Goal: Task Accomplishment & Management: Manage account settings

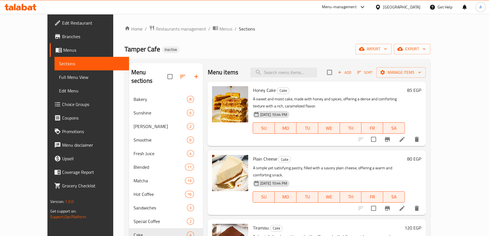
click at [356, 10] on div "Menu-management" at bounding box center [339, 7] width 35 height 7
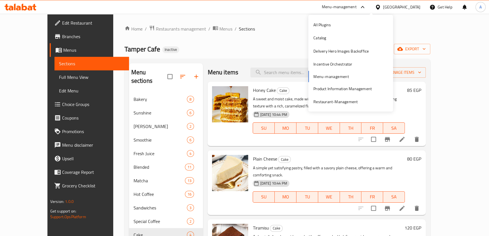
click at [330, 76] on div "All Plugins Catalog Delivery Hero Images Backoffice Incentive Orchestrator Menu…" at bounding box center [350, 63] width 85 height 90
click at [25, 8] on icon at bounding box center [21, 7] width 32 height 7
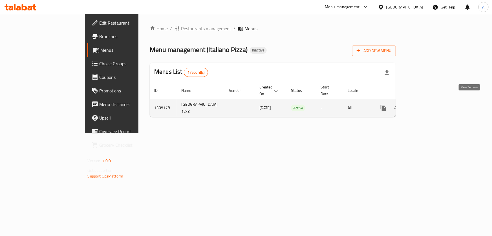
click at [427, 105] on icon "enhanced table" at bounding box center [424, 107] width 5 height 5
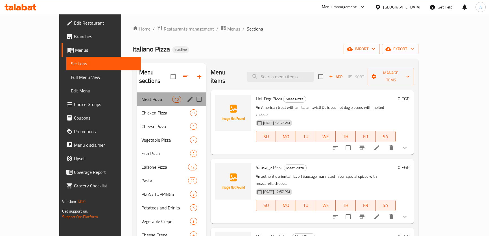
click at [137, 95] on div "Meat Pizza 10" at bounding box center [171, 99] width 69 height 14
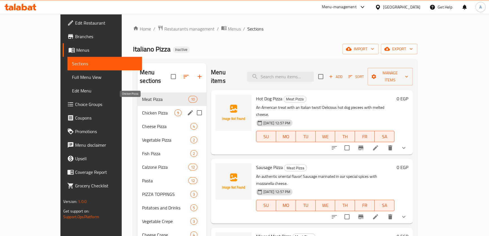
click at [137, 108] on div "Chicken Pizza 9" at bounding box center [171, 113] width 69 height 14
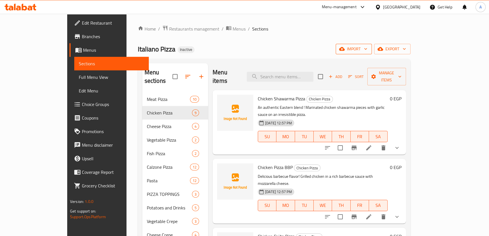
click at [367, 50] on span "import" at bounding box center [353, 48] width 27 height 7
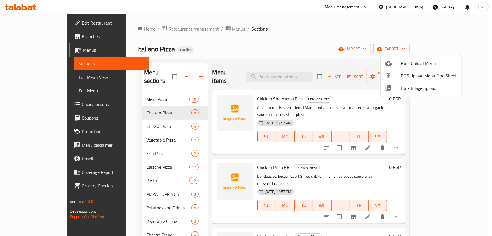
click at [409, 85] on span "Bulk Image upload" at bounding box center [429, 88] width 56 height 7
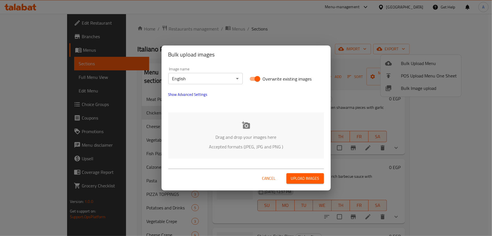
click at [257, 78] on input "Overwrite existing images" at bounding box center [257, 78] width 32 height 11
checkbox input "false"
click at [215, 81] on body "​ Menu-management Egypt Get Help A Edit Restaurant Branches Menus Sections Full…" at bounding box center [246, 125] width 492 height 222
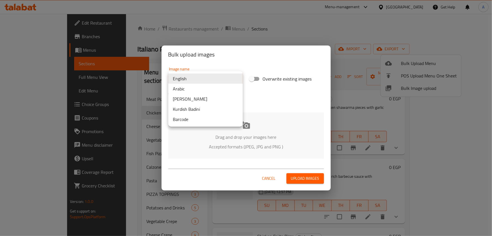
click at [189, 89] on li "Arabic" at bounding box center [205, 89] width 74 height 10
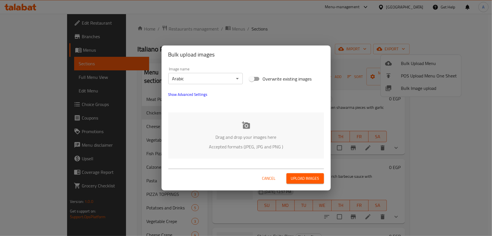
click at [249, 134] on p "Drag and drop your images here" at bounding box center [246, 136] width 139 height 7
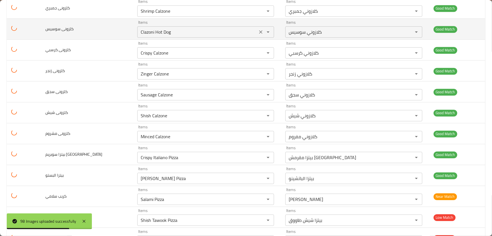
scroll to position [1903, 0]
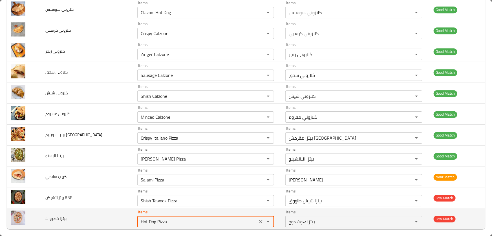
click at [172, 218] on خضروات "Hot Dog Pizza" at bounding box center [197, 221] width 117 height 8
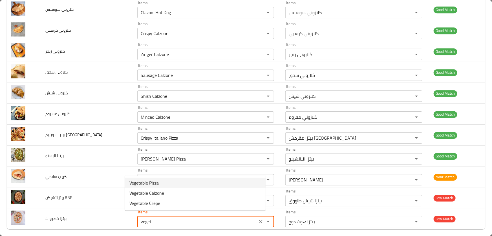
click at [164, 182] on خضروات-option-0 "Vegetable Pizza" at bounding box center [195, 182] width 141 height 10
type خضروات "Vegetable Pizza"
type خضروات-ar "بيتزا خضار"
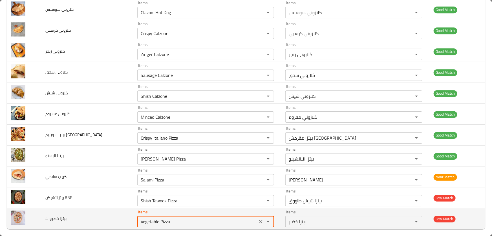
drag, startPoint x: 167, startPoint y: 219, endPoint x: 115, endPoint y: 219, distance: 52.5
click at [115, 219] on tr "بيتزا خضروات Items Vegetable Pizza Items Items بيتزا خضار Items Low Match" at bounding box center [246, 218] width 479 height 21
type خضروات "Vegetable Pizza"
click at [260, 219] on icon "Clear" at bounding box center [261, 220] width 3 height 3
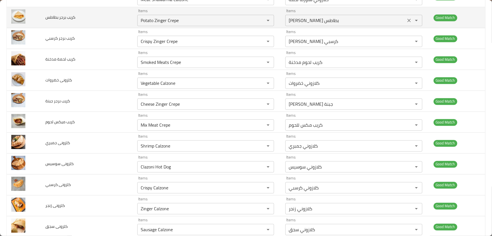
scroll to position [169, 0]
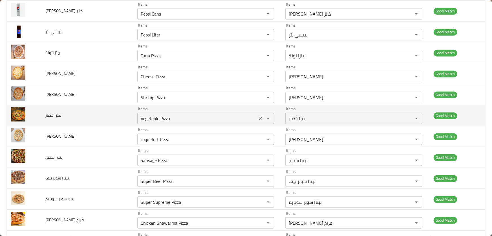
click at [164, 118] on خضار "Vegetable Pizza" at bounding box center [197, 118] width 117 height 8
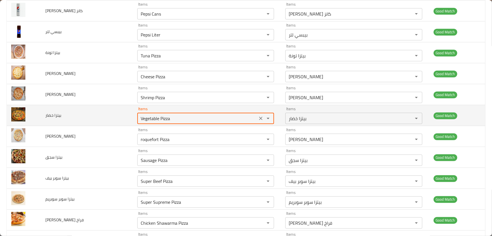
click at [179, 121] on خضار "Vegetable Pizza" at bounding box center [197, 118] width 117 height 8
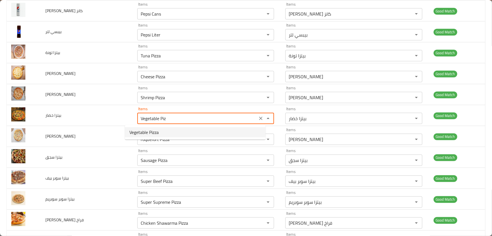
click at [172, 135] on خضار-option-0 "Vegetable Pizza" at bounding box center [195, 132] width 141 height 10
type خضار "Vegetable Pizza"
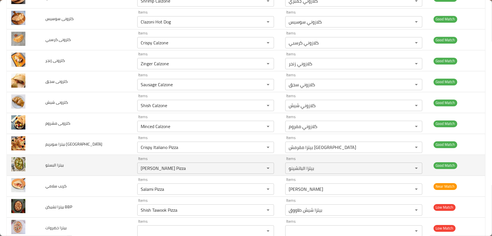
scroll to position [1903, 0]
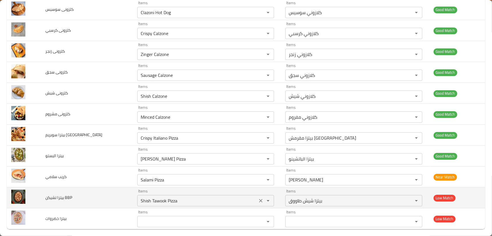
click at [185, 196] on BBP "Shish Tawook Pizza" at bounding box center [197, 200] width 117 height 8
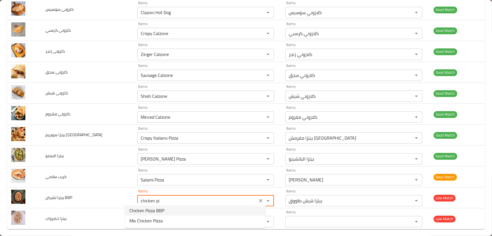
click at [153, 209] on span "Chicken Pizza BBP" at bounding box center [146, 210] width 35 height 7
type BBP "Chicken Pizza BBP"
type BBP-ar "بيتزا فراخ بي بي بي"
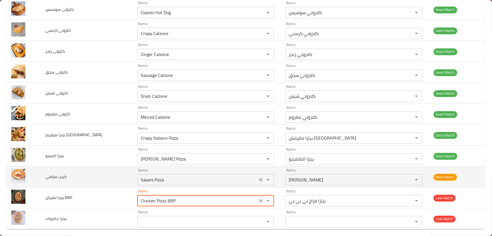
type BBP "Chicken Pizza BBP"
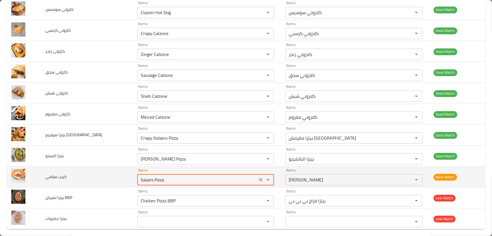
click at [161, 176] on سلامي "Salami Pizza" at bounding box center [197, 179] width 117 height 8
click at [151, 175] on سلامي "Salami Pizza" at bounding box center [197, 179] width 117 height 8
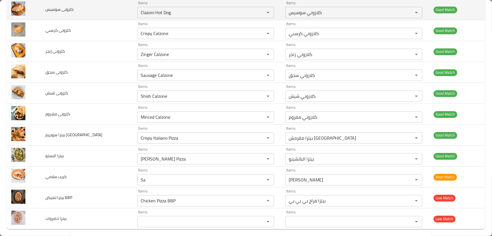
type سلامي "Salami Pizza"
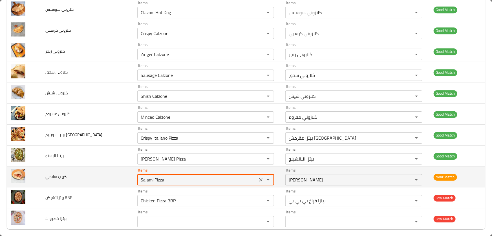
click at [258, 177] on icon "Clear" at bounding box center [261, 180] width 6 height 6
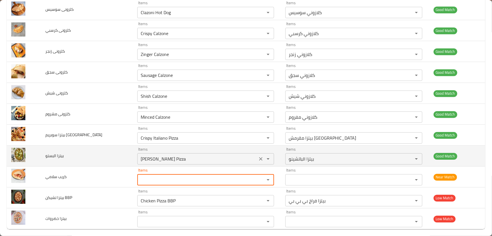
click at [166, 155] on البستو "Pacino's Pizza" at bounding box center [197, 159] width 117 height 8
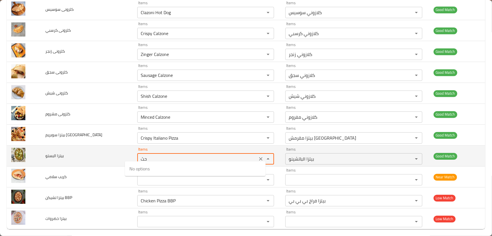
type البستو "ح"
type البستو "p"
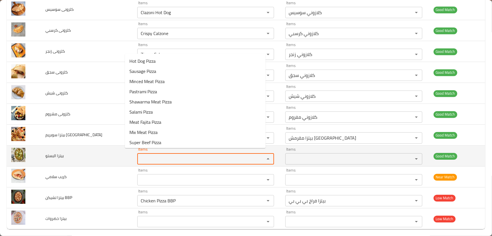
click at [92, 150] on td "بيتزا البستو" at bounding box center [87, 155] width 92 height 21
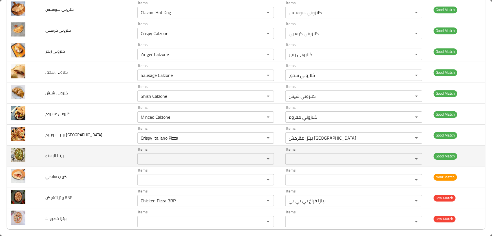
click at [48, 152] on span "بيتزا البستو" at bounding box center [54, 155] width 18 height 7
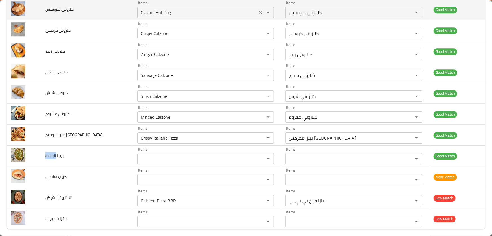
copy span "البستو"
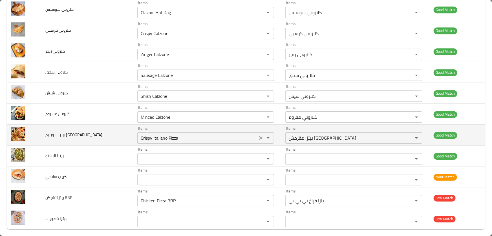
click at [180, 135] on إيطاليانو "Crispy Italiano Pizza" at bounding box center [197, 138] width 117 height 8
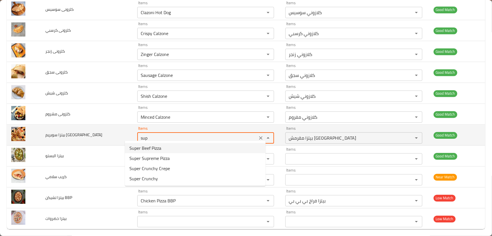
type إيطاليانو "Crispy Italiano Pizza"
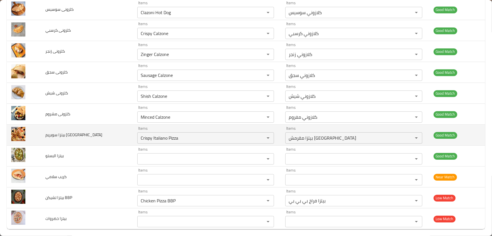
click at [105, 134] on td "بيتزا سوبريم إيطاليانو" at bounding box center [87, 134] width 92 height 21
click at [87, 130] on td "بيتزا سوبريم إيطاليانو" at bounding box center [87, 134] width 92 height 21
click at [178, 137] on إيطاليانو "Crispy Italiano Pizza" at bounding box center [197, 138] width 117 height 8
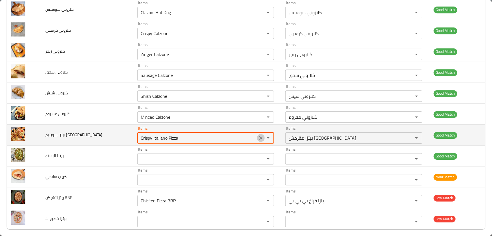
click at [258, 135] on icon "Clear" at bounding box center [261, 138] width 6 height 6
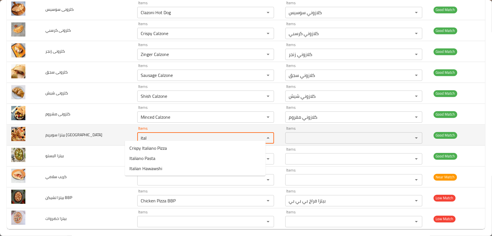
type إيطاليانو "ital"
click at [83, 128] on td "بيتزا سوبريم إيطاليانو" at bounding box center [87, 134] width 92 height 21
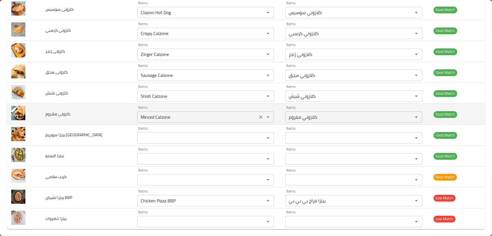
click at [183, 117] on مشروم "Minced Calzone" at bounding box center [197, 117] width 117 height 8
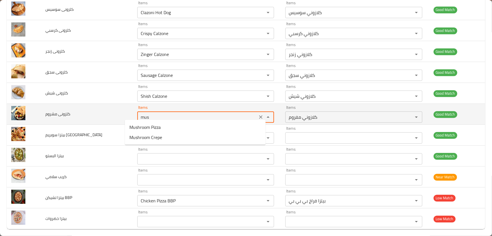
type مشروم "mush"
click at [260, 115] on icon "Clear" at bounding box center [261, 116] width 3 height 3
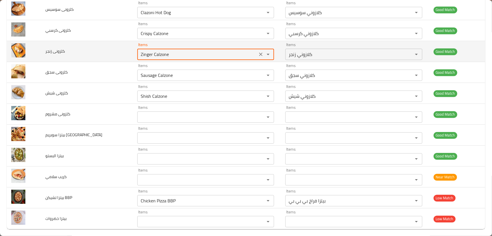
click at [167, 50] on زنجر "Zinger Calzone" at bounding box center [197, 54] width 117 height 8
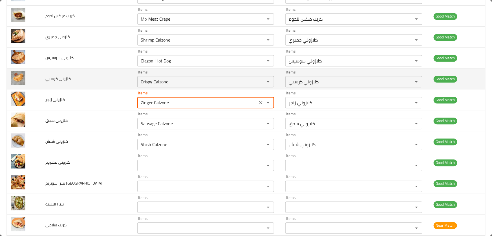
scroll to position [1826, 0]
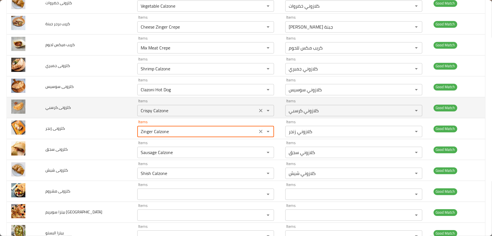
click at [163, 110] on كرسبي "Crispy Calzone" at bounding box center [197, 110] width 117 height 8
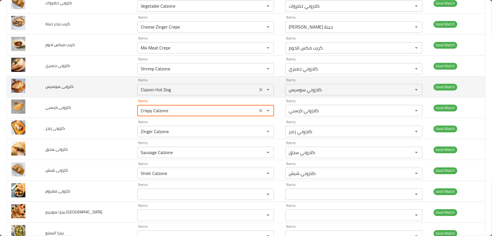
click at [172, 86] on سوسيس "Clazoni Hot Dog" at bounding box center [197, 89] width 117 height 8
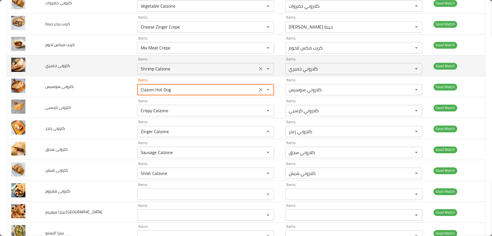
click at [171, 67] on جمبري "Shrimp Calzone" at bounding box center [197, 69] width 117 height 8
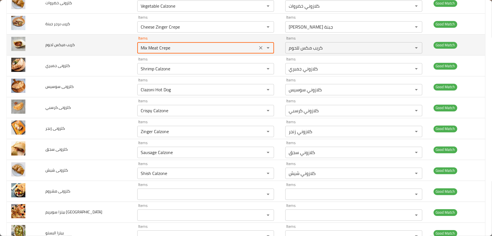
click at [177, 44] on لحوم "Mix Meat Crepe" at bounding box center [197, 48] width 117 height 8
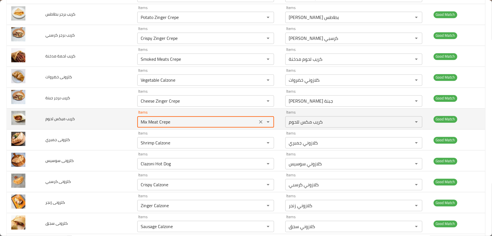
scroll to position [1749, 0]
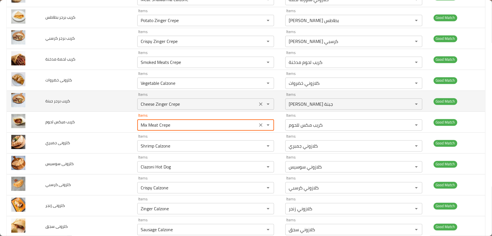
click at [178, 102] on جبنة "Cheese Zinger Crepe" at bounding box center [197, 104] width 117 height 8
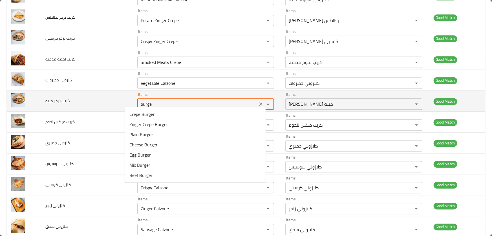
type جبنة "burger"
click at [260, 102] on icon "Clear" at bounding box center [261, 103] width 3 height 3
click at [59, 98] on span "كريب برجر جبنة" at bounding box center [57, 100] width 25 height 7
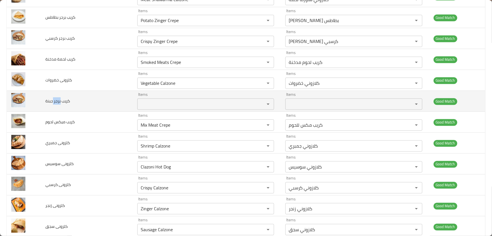
click at [59, 98] on span "كريب برجر جبنة" at bounding box center [57, 100] width 25 height 7
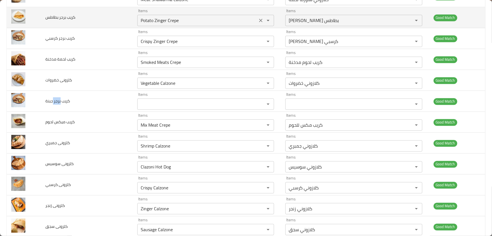
copy span "برجر"
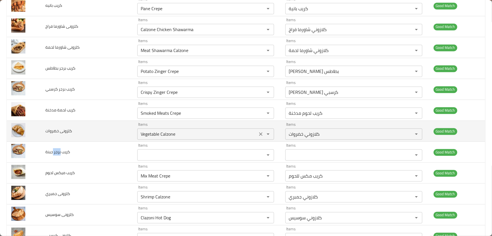
scroll to position [1698, 0]
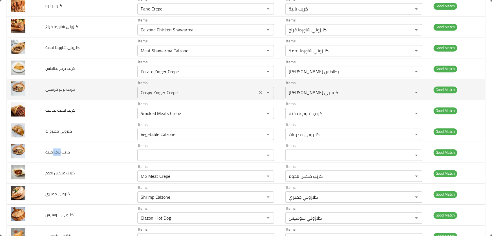
click at [175, 89] on كرسبي "Crispy Zinger Crepe" at bounding box center [197, 92] width 117 height 8
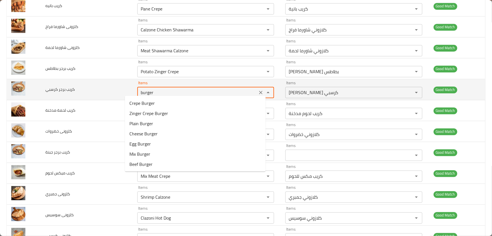
type كرسبي "Crispy Zinger Crepe"
click at [100, 95] on td "كريب برجر كرسبي" at bounding box center [87, 89] width 92 height 21
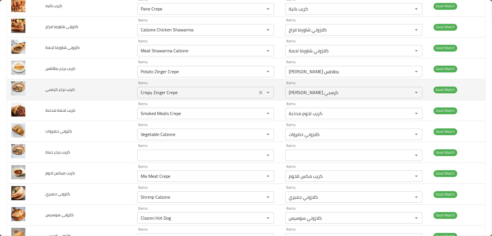
click at [258, 89] on icon "Clear" at bounding box center [261, 92] width 6 height 6
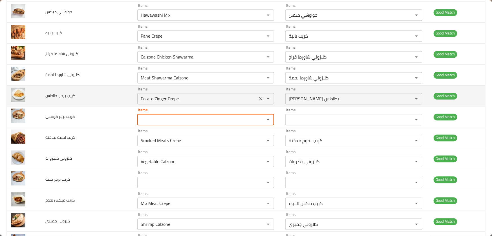
scroll to position [1647, 0]
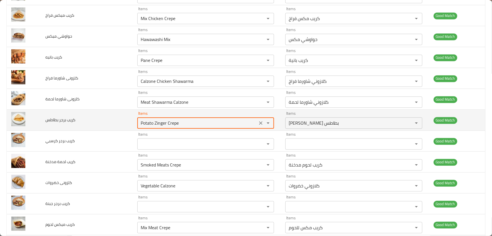
click at [180, 119] on بطاطس "Potato Zinger Crepe" at bounding box center [197, 123] width 117 height 8
click at [260, 121] on icon "Clear" at bounding box center [261, 122] width 3 height 3
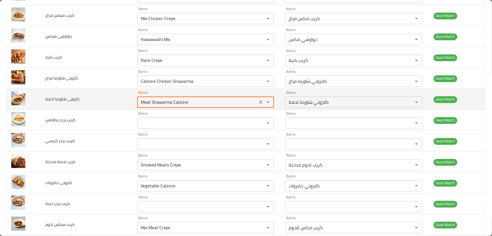
click at [182, 99] on لحمة "Meat Shawarma Calzone" at bounding box center [197, 102] width 117 height 8
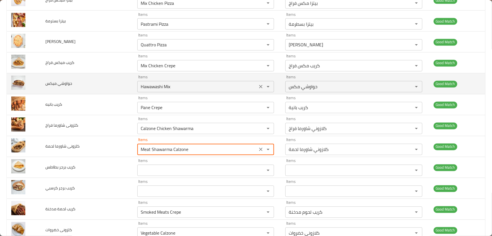
scroll to position [1596, 0]
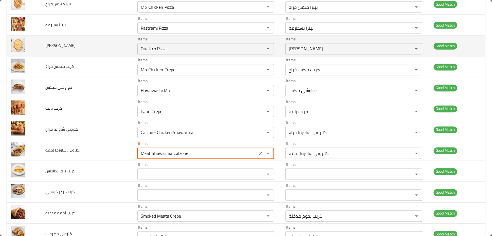
click at [85, 46] on td "بيتزا كواترو" at bounding box center [87, 46] width 92 height 21
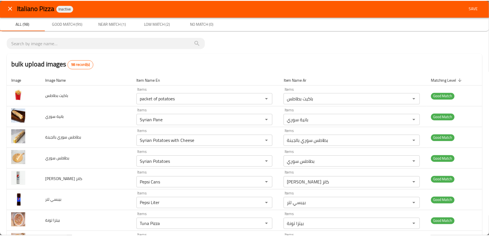
scroll to position [0, 0]
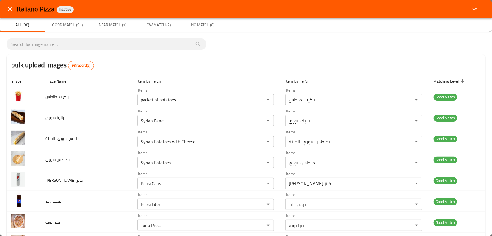
click at [475, 12] on span "Save" at bounding box center [477, 9] width 14 height 7
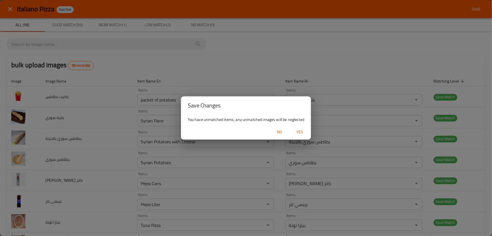
click at [298, 133] on span "Yes" at bounding box center [300, 131] width 14 height 7
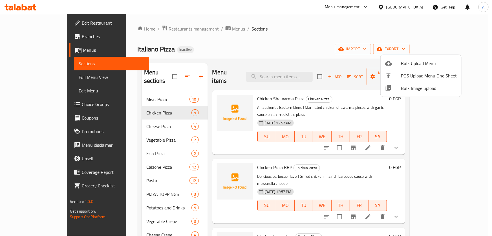
click at [127, 119] on div at bounding box center [246, 118] width 492 height 236
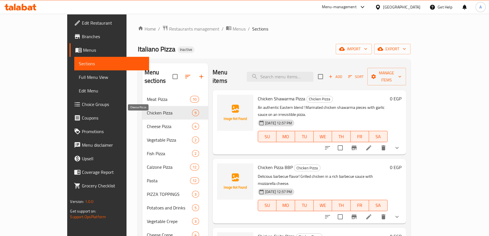
click at [147, 123] on span "Cheese Pizza" at bounding box center [169, 126] width 45 height 7
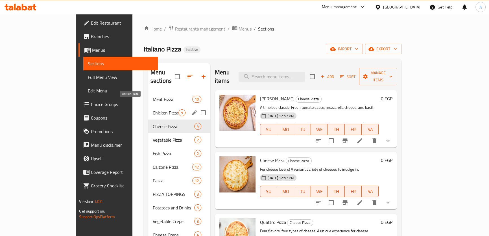
click at [153, 109] on span "Chicken Pizza" at bounding box center [166, 112] width 26 height 7
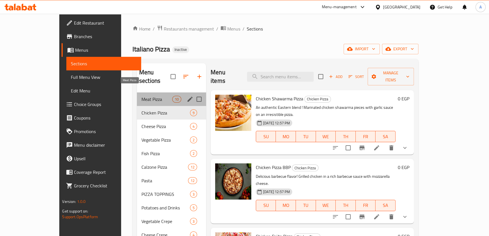
click at [141, 96] on span "Meat Pizza" at bounding box center [156, 99] width 31 height 7
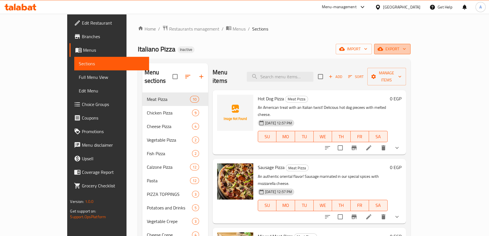
click at [405, 49] on icon "button" at bounding box center [404, 49] width 3 height 2
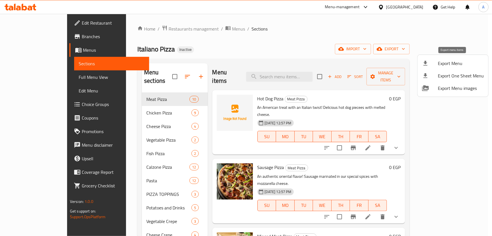
click at [447, 62] on span "Export Menu" at bounding box center [461, 63] width 46 height 7
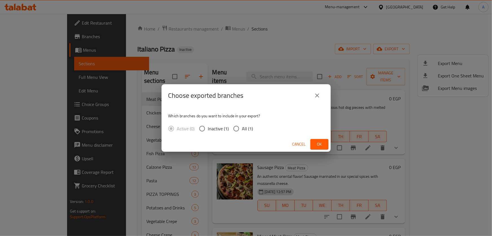
click at [247, 127] on span "All (1)" at bounding box center [247, 128] width 11 height 7
click at [242, 127] on input "All (1)" at bounding box center [236, 128] width 12 height 12
radio input "true"
click at [320, 144] on span "Ok" at bounding box center [319, 143] width 9 height 7
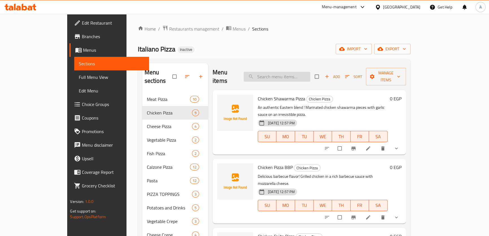
click at [290, 72] on input "search" at bounding box center [276, 77] width 67 height 10
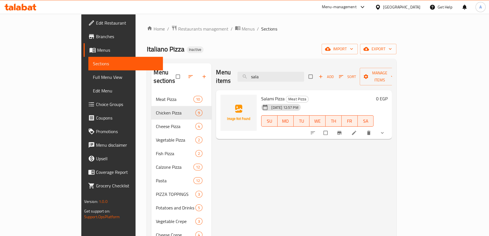
click at [389, 126] on button "show more" at bounding box center [383, 132] width 14 height 12
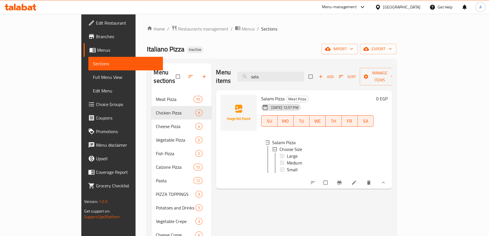
drag, startPoint x: 305, startPoint y: 75, endPoint x: 229, endPoint y: 68, distance: 76.5
click at [231, 68] on div "Menu items sala Add Sort Manage items" at bounding box center [304, 76] width 176 height 27
drag, startPoint x: 192, startPoint y: 70, endPoint x: 187, endPoint y: 70, distance: 4.5
click at [189, 70] on div "Menu sections Meat Pizza 10 Chicken Pizza 9 Cheese Pizza 4 Vegetable Pizza 2 Fi…" at bounding box center [271, 200] width 240 height 275
paste input "لبستو"
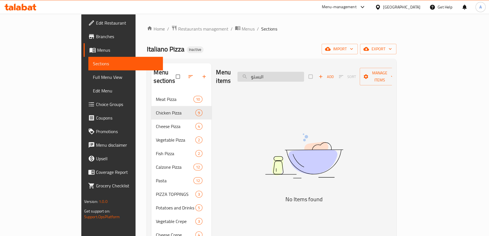
click at [285, 73] on input "البستو" at bounding box center [270, 77] width 67 height 10
type input "p"
click at [235, 67] on div "Menu items بست Add Sort Manage items" at bounding box center [304, 76] width 176 height 27
paste input "جر"
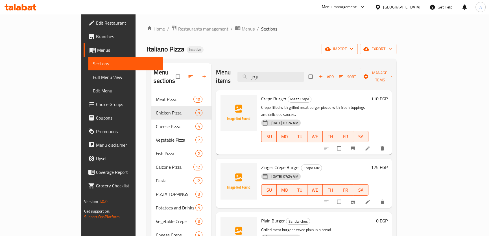
type input "برجر"
